Goal: Browse casually

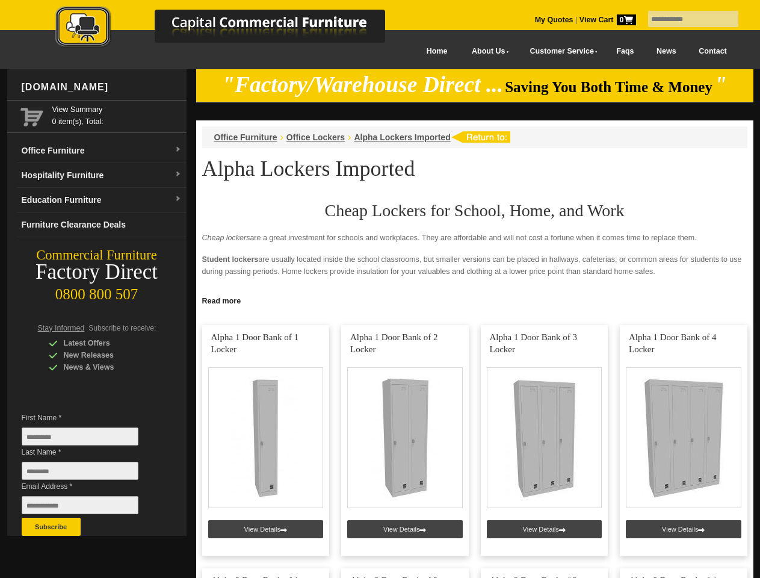
click at [686, 19] on input "text" at bounding box center [693, 19] width 90 height 16
click at [89, 474] on input "Last Name *" at bounding box center [80, 471] width 117 height 18
click at [51, 527] on button "Subscribe" at bounding box center [51, 527] width 59 height 18
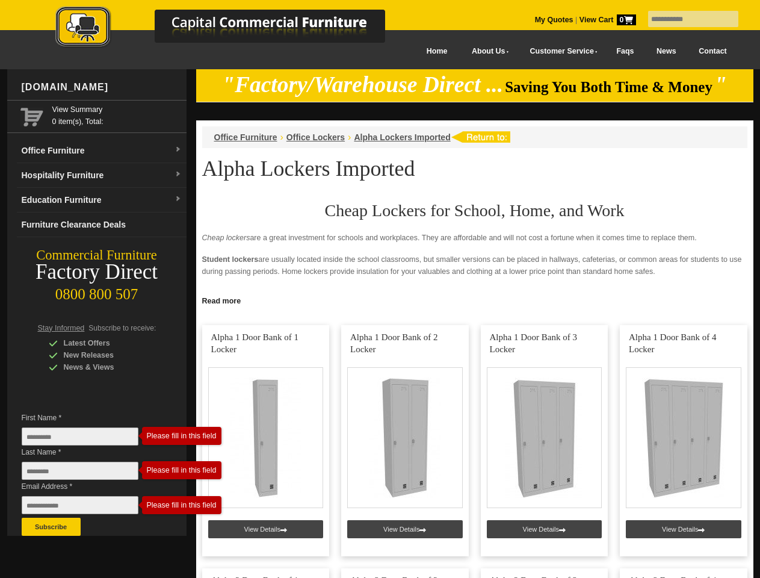
click at [475, 300] on link "Read more" at bounding box center [474, 299] width 557 height 15
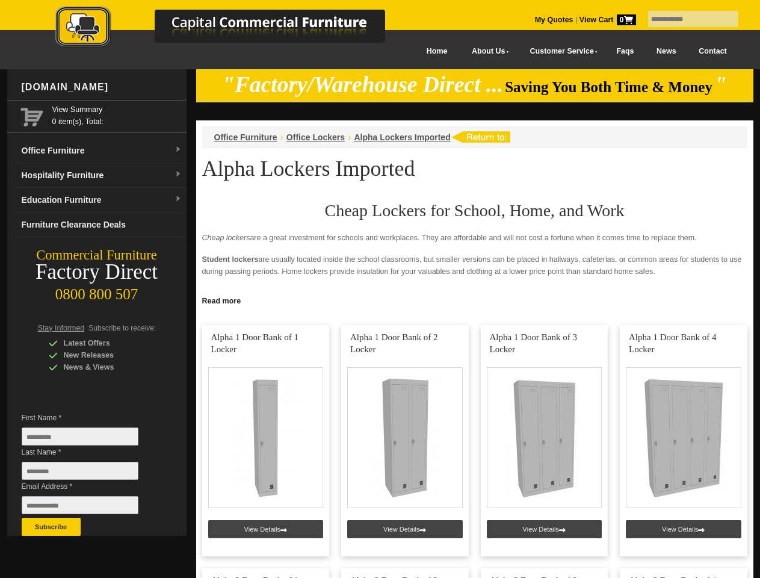
click at [686, 19] on input "text" at bounding box center [693, 19] width 90 height 16
click at [89, 474] on input "Last Name *" at bounding box center [80, 471] width 117 height 18
click at [51, 527] on button "Subscribe" at bounding box center [51, 527] width 59 height 18
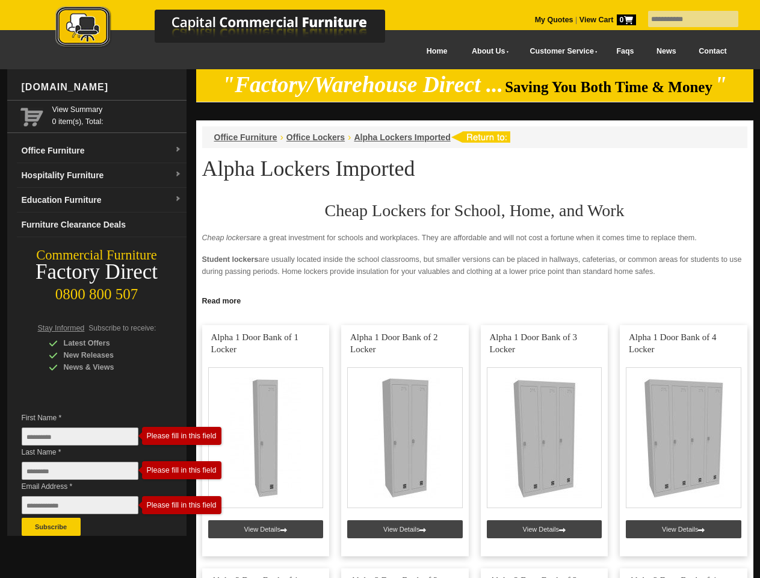
click at [475, 300] on link "Read more" at bounding box center [474, 299] width 557 height 15
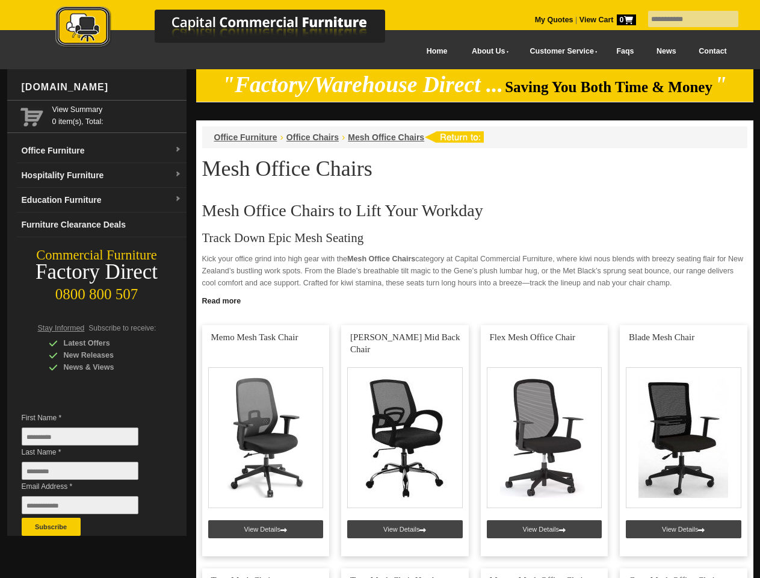
click at [686, 19] on input "text" at bounding box center [693, 19] width 90 height 16
click at [89, 474] on input "Last Name *" at bounding box center [80, 471] width 117 height 18
click at [51, 527] on button "Subscribe" at bounding box center [51, 527] width 59 height 18
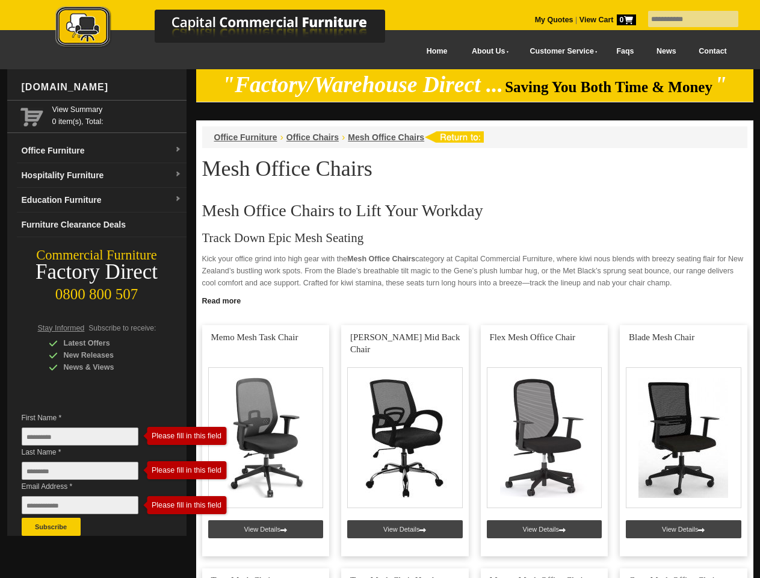
click at [475, 300] on link "Read more" at bounding box center [474, 299] width 557 height 15
